Goal: Find specific page/section: Find specific page/section

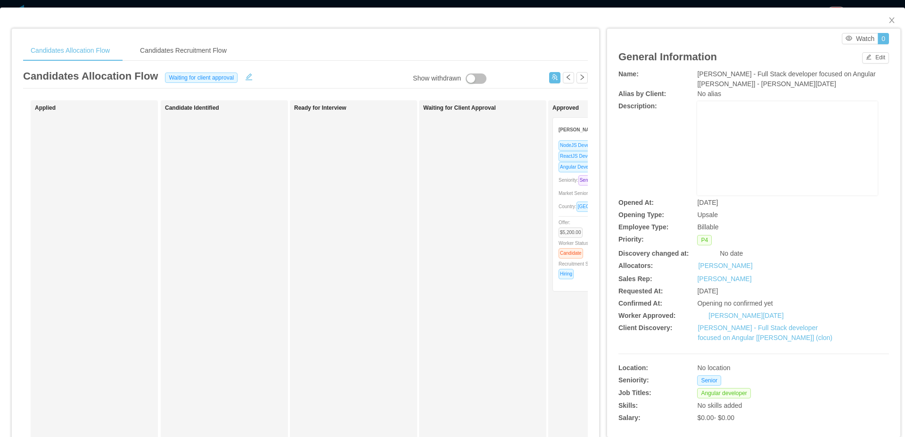
click at [294, 33] on div "Candidates Allocation Flow Candidates Recruitment Flow Candidates Allocation Fl…" at bounding box center [305, 310] width 587 height 562
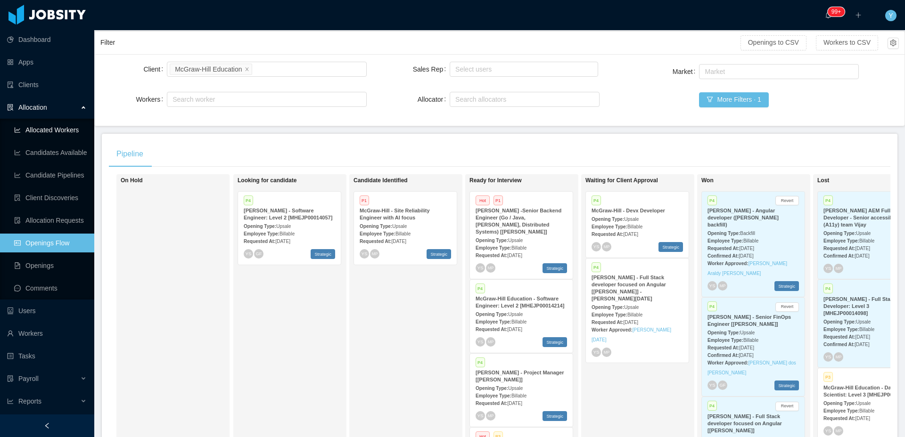
scroll to position [58, 0]
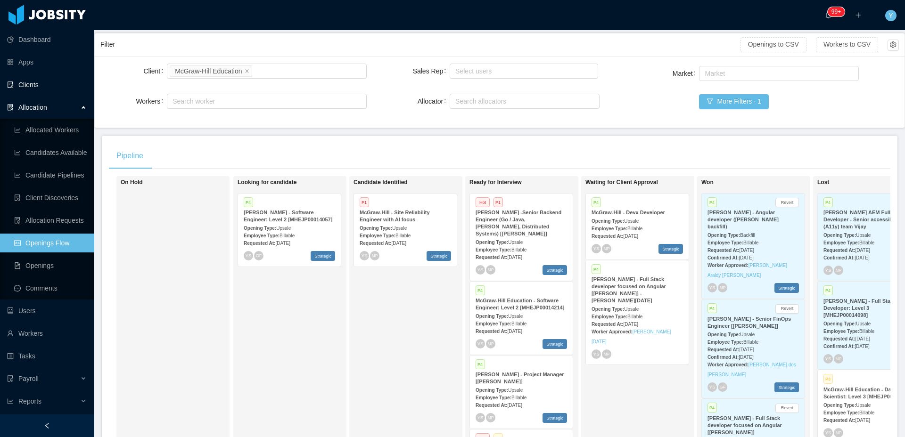
click at [37, 90] on link "Clients" at bounding box center [47, 84] width 80 height 19
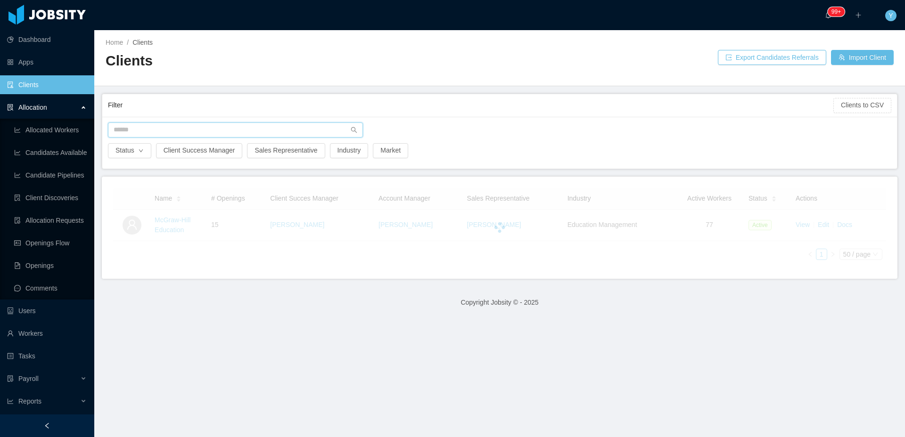
click at [232, 126] on input "text" at bounding box center [235, 130] width 255 height 15
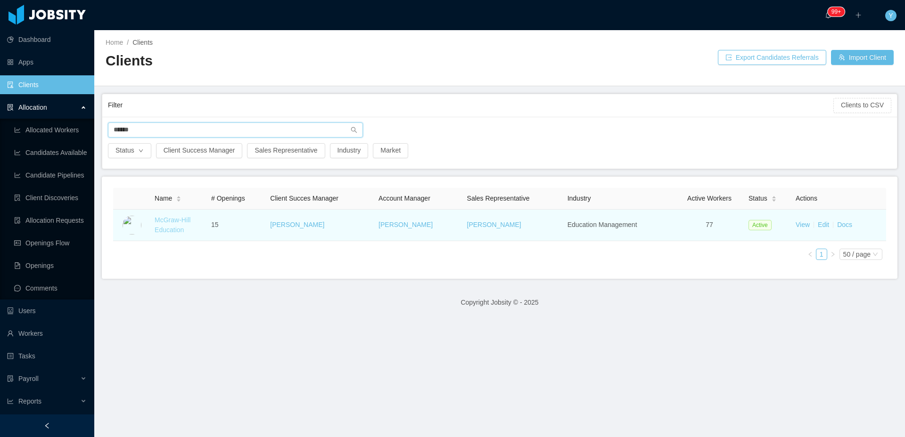
type input "******"
click at [175, 219] on link "McGraw-Hill Education" at bounding box center [173, 224] width 36 height 17
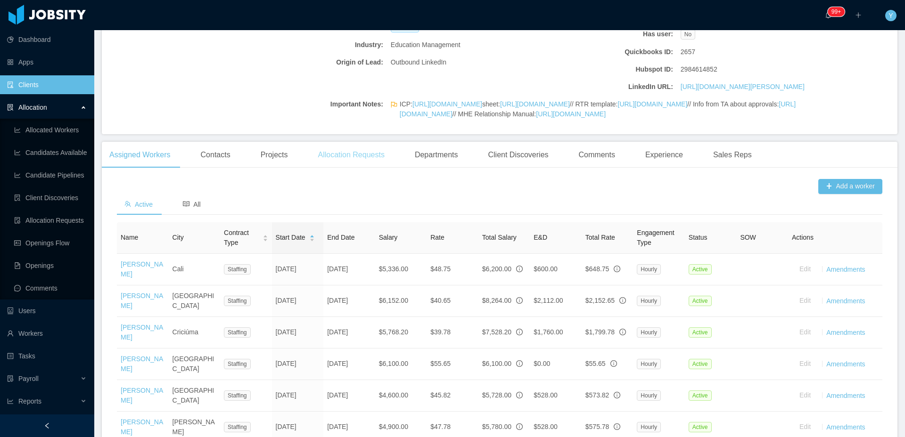
scroll to position [768, 0]
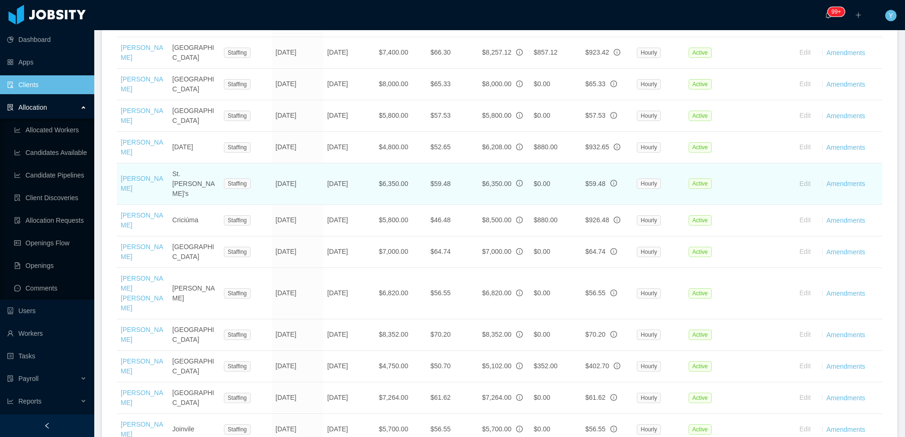
click at [594, 188] on span "$59.48" at bounding box center [595, 184] width 20 height 8
